Goal: Browse casually: Explore the website without a specific task or goal

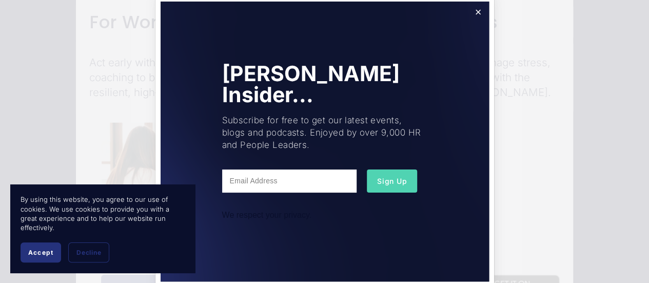
scroll to position [1327, 0]
click at [475, 13] on link "Close" at bounding box center [478, 12] width 18 height 18
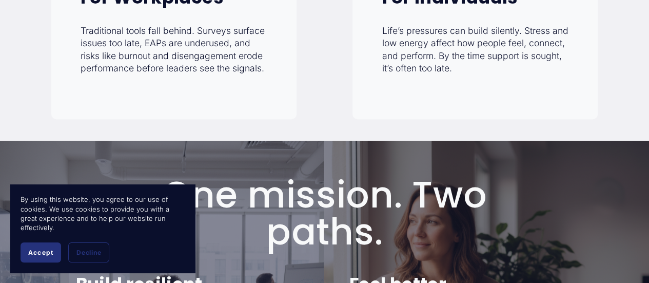
scroll to position [430, 0]
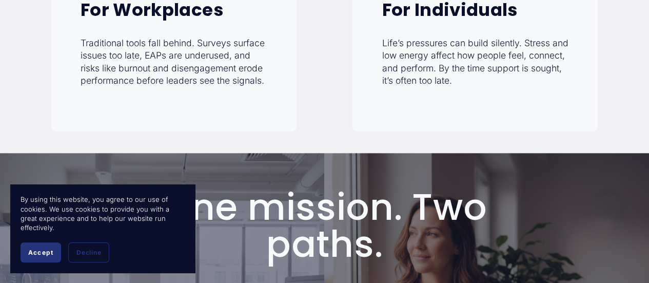
click at [422, 79] on p "Life’s pressures can build silently. Stress and low energy affect how people fe…" at bounding box center [475, 62] width 187 height 50
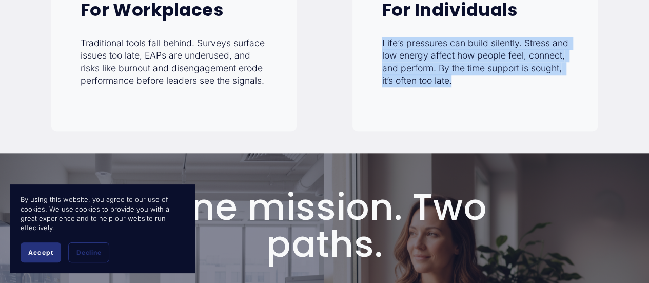
click at [422, 79] on p "Life’s pressures can build silently. Stress and low energy affect how people fe…" at bounding box center [475, 62] width 187 height 50
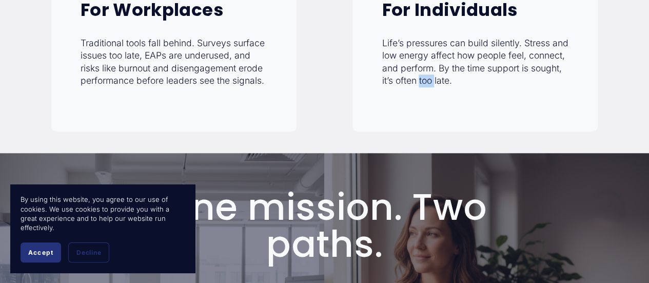
click at [422, 79] on p "Life’s pressures can build silently. Stress and low energy affect how people fe…" at bounding box center [475, 62] width 187 height 50
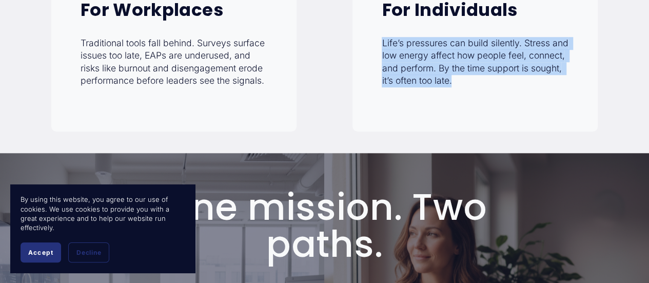
click at [422, 79] on p "Life’s pressures can build silently. Stress and low energy affect how people fe…" at bounding box center [475, 62] width 187 height 50
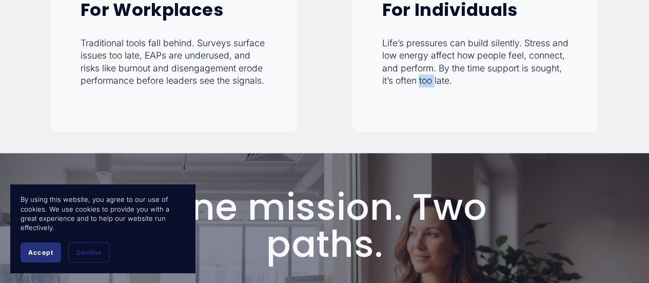
click at [422, 79] on p "Life’s pressures can build silently. Stress and low energy affect how people fe…" at bounding box center [475, 62] width 187 height 50
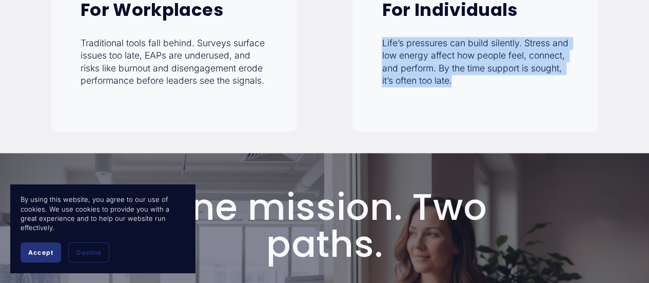
click at [422, 79] on p "Life’s pressures can build silently. Stress and low energy affect how people fe…" at bounding box center [475, 62] width 187 height 50
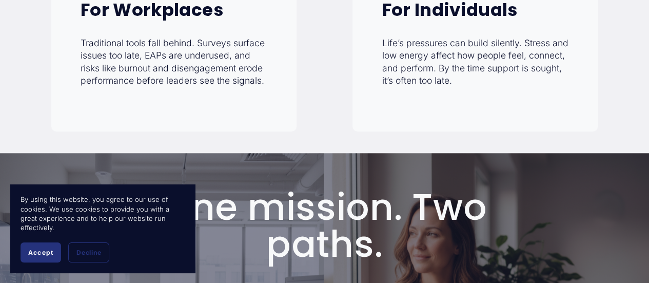
click at [232, 79] on p "Traditional tools fall behind. Surveys surface issues too late, EAPs are underu…" at bounding box center [174, 62] width 187 height 50
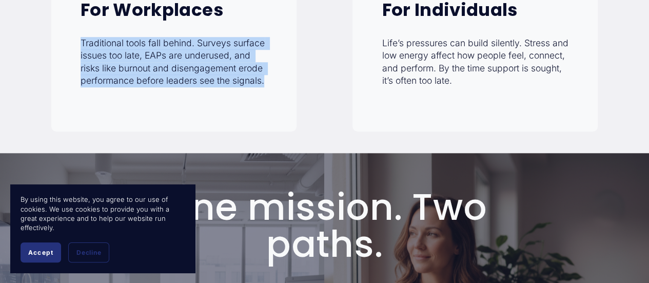
click at [232, 79] on p "Traditional tools fall behind. Surveys surface issues too late, EAPs are underu…" at bounding box center [174, 62] width 187 height 50
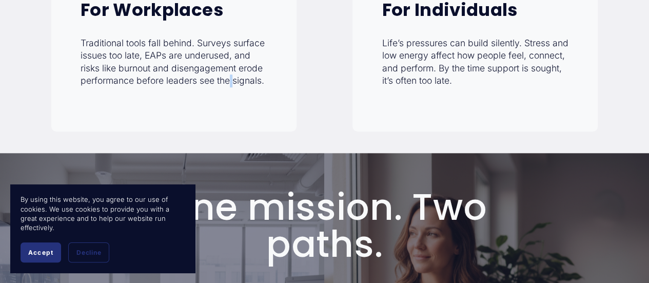
click at [232, 79] on p "Traditional tools fall behind. Surveys surface issues too late, EAPs are underu…" at bounding box center [174, 62] width 187 height 50
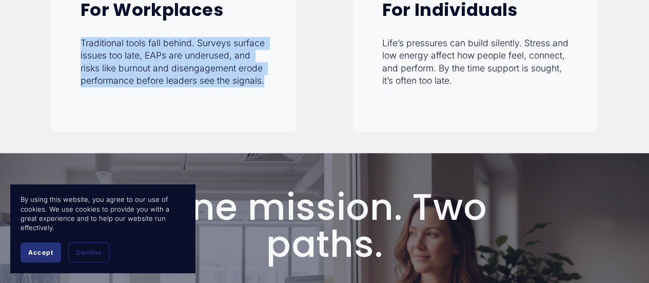
click at [232, 79] on p "Traditional tools fall behind. Surveys surface issues too late, EAPs are underu…" at bounding box center [174, 62] width 187 height 50
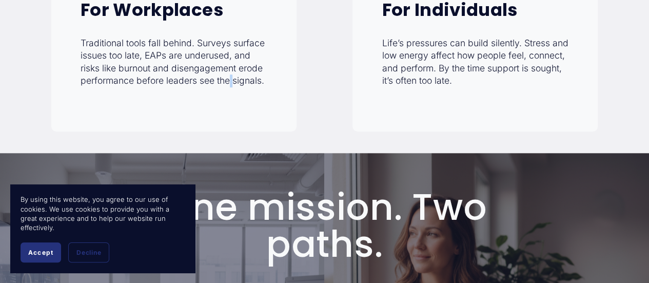
click at [232, 79] on p "Traditional tools fall behind. Surveys surface issues too late, EAPs are underu…" at bounding box center [174, 62] width 187 height 50
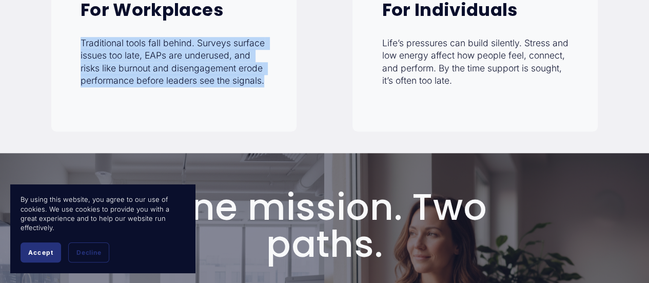
click at [232, 79] on p "Traditional tools fall behind. Surveys surface issues too late, EAPs are underu…" at bounding box center [174, 62] width 187 height 50
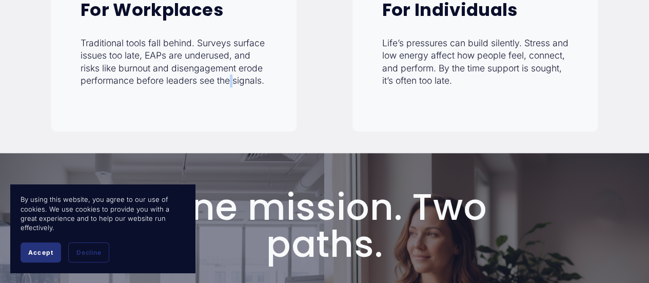
click at [232, 79] on p "Traditional tools fall behind. Surveys surface issues too late, EAPs are underu…" at bounding box center [174, 62] width 187 height 50
click at [232, 83] on p "Traditional tools fall behind. Surveys surface issues too late, EAPs are underu…" at bounding box center [174, 62] width 187 height 50
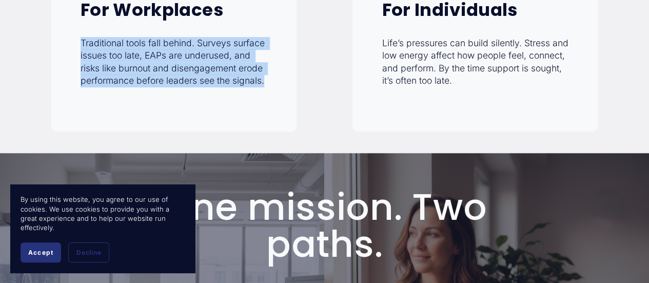
click at [232, 83] on p "Traditional tools fall behind. Surveys surface issues too late, EAPs are underu…" at bounding box center [174, 62] width 187 height 50
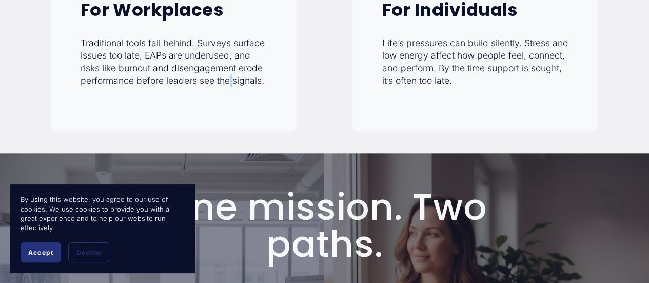
click at [232, 83] on p "Traditional tools fall behind. Surveys surface issues too late, EAPs are underu…" at bounding box center [174, 62] width 187 height 50
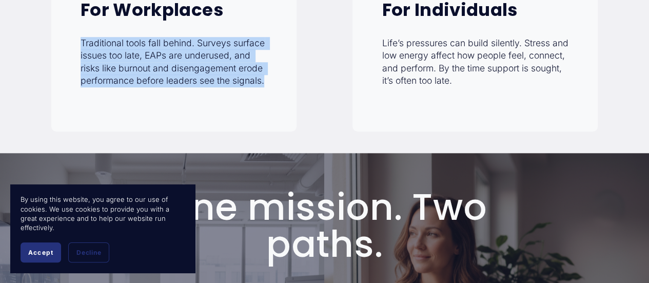
click at [232, 83] on p "Traditional tools fall behind. Surveys surface issues too late, EAPs are underu…" at bounding box center [174, 62] width 187 height 50
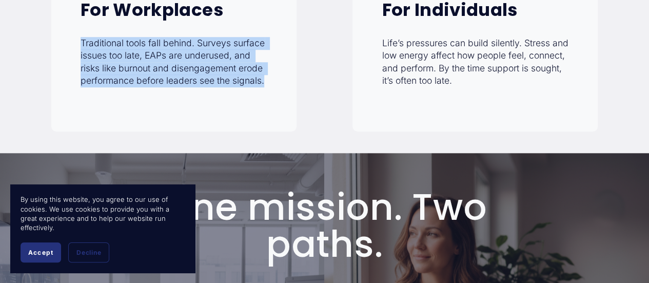
click at [232, 83] on p "Traditional tools fall behind. Surveys surface issues too late, EAPs are underu…" at bounding box center [174, 62] width 187 height 50
click at [233, 94] on div "For Workplaces Traditional tools fall behind. Surveys surface issues too late, …" at bounding box center [174, 51] width 246 height 161
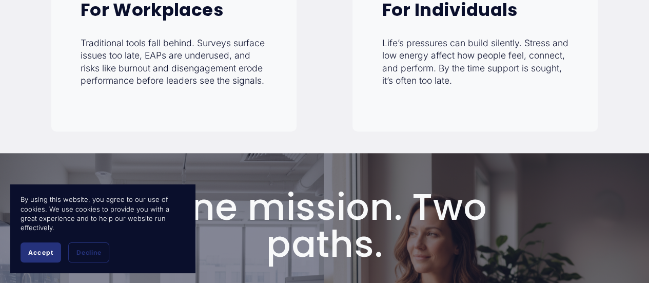
click at [230, 82] on p "Traditional tools fall behind. Surveys surface issues too late, EAPs are underu…" at bounding box center [174, 62] width 187 height 50
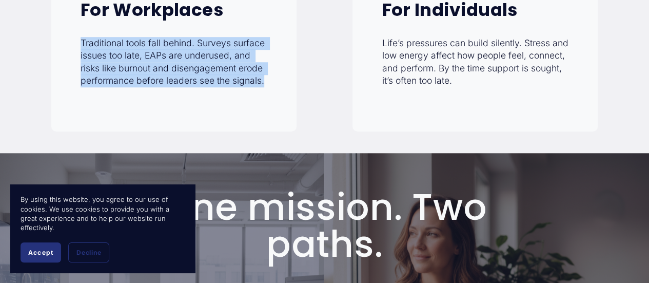
click at [230, 82] on p "Traditional tools fall behind. Surveys surface issues too late, EAPs are underu…" at bounding box center [174, 62] width 187 height 50
click at [241, 87] on p "Traditional tools fall behind. Surveys surface issues too late, EAPs are underu…" at bounding box center [174, 62] width 187 height 50
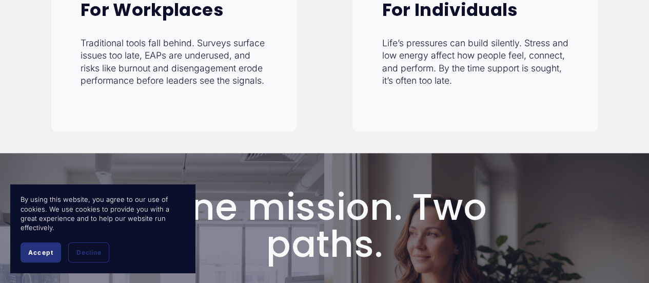
click at [232, 85] on p "Traditional tools fall behind. Surveys surface issues too late, EAPs are underu…" at bounding box center [174, 62] width 187 height 50
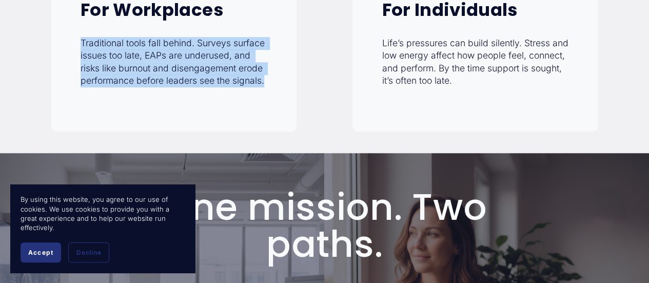
click at [232, 85] on p "Traditional tools fall behind. Surveys surface issues too late, EAPs are underu…" at bounding box center [174, 62] width 187 height 50
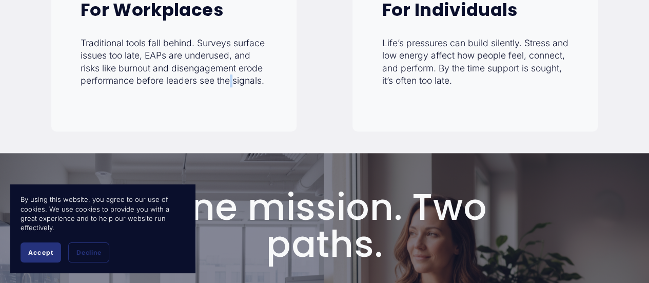
click at [232, 85] on p "Traditional tools fall behind. Surveys surface issues too late, EAPs are underu…" at bounding box center [174, 62] width 187 height 50
click at [221, 87] on p "Traditional tools fall behind. Surveys surface issues too late, EAPs are underu…" at bounding box center [174, 62] width 187 height 50
click at [214, 83] on p "Traditional tools fall behind. Surveys surface issues too late, EAPs are underu…" at bounding box center [174, 62] width 187 height 50
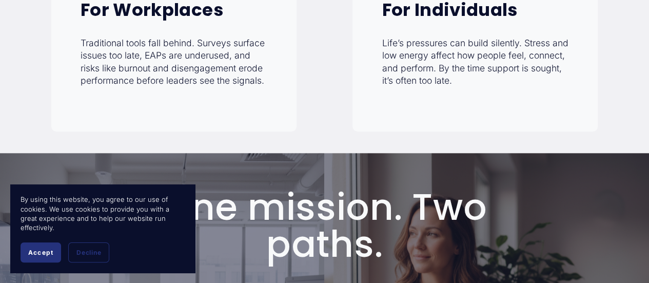
click at [198, 84] on p "Traditional tools fall behind. Surveys surface issues too late, EAPs are underu…" at bounding box center [174, 62] width 187 height 50
click at [163, 82] on p "Traditional tools fall behind. Surveys surface issues too late, EAPs are underu…" at bounding box center [174, 62] width 187 height 50
click at [138, 87] on p "Traditional tools fall behind. Surveys surface issues too late, EAPs are underu…" at bounding box center [174, 62] width 187 height 50
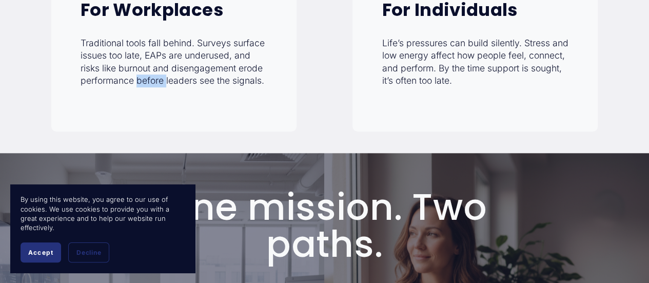
click at [138, 87] on p "Traditional tools fall behind. Surveys surface issues too late, EAPs are underu…" at bounding box center [174, 62] width 187 height 50
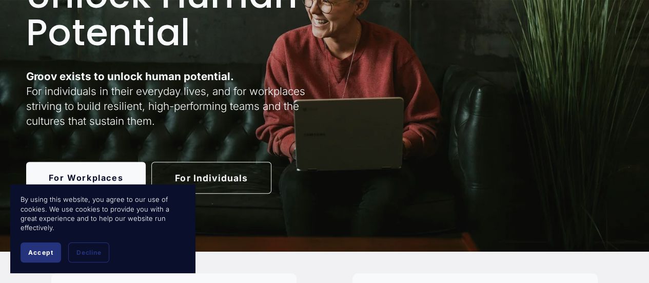
scroll to position [133, 0]
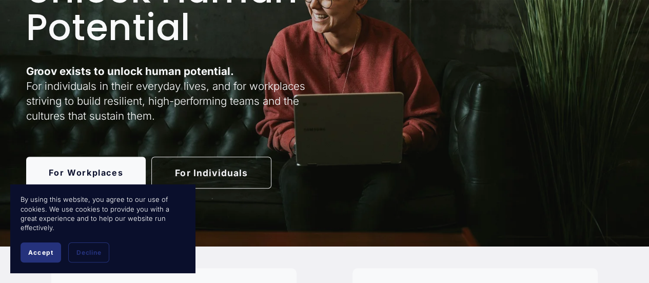
click at [43, 244] on button "Accept" at bounding box center [41, 252] width 41 height 20
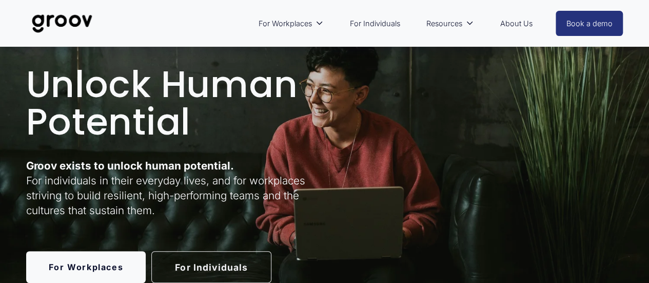
scroll to position [0, 0]
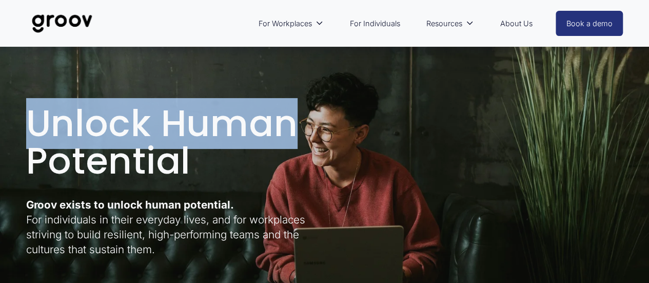
drag, startPoint x: 298, startPoint y: 130, endPoint x: 19, endPoint y: 117, distance: 278.4
click at [19, 117] on div "Unlock Human Potential Groov exists to unlock human potential. For individuals …" at bounding box center [324, 213] width 649 height 290
click at [66, 124] on h1 "Unlock Human Potential" at bounding box center [174, 142] width 296 height 74
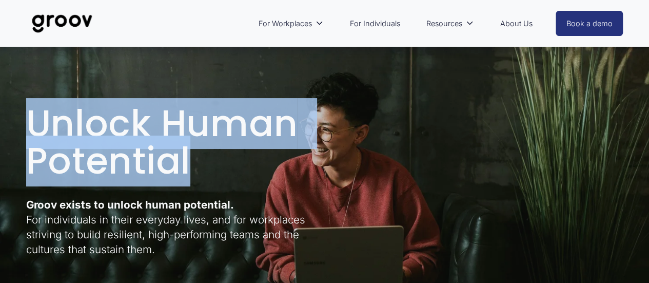
drag, startPoint x: 188, startPoint y: 162, endPoint x: 29, endPoint y: 95, distance: 173.0
click at [29, 95] on div "Unlock Human Potential Groov exists to unlock human potential. For individuals …" at bounding box center [324, 213] width 649 height 290
click at [77, 141] on h1 "Unlock Human Potential" at bounding box center [174, 142] width 296 height 74
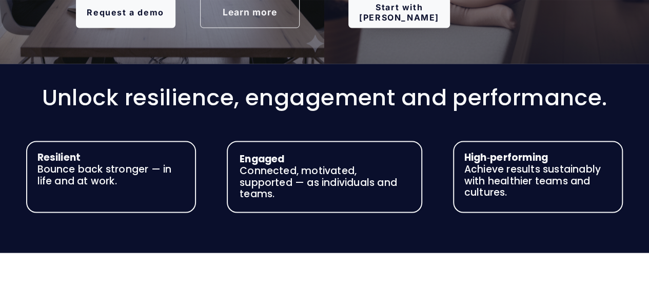
scroll to position [897, 0]
